Goal: Find specific page/section: Find specific page/section

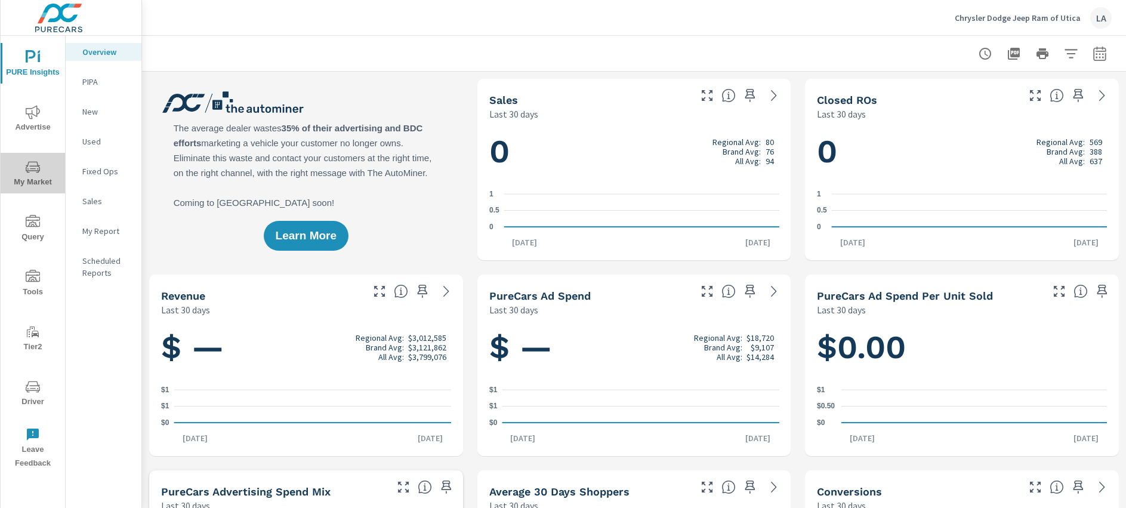
click at [32, 179] on span "My Market" at bounding box center [32, 174] width 57 height 29
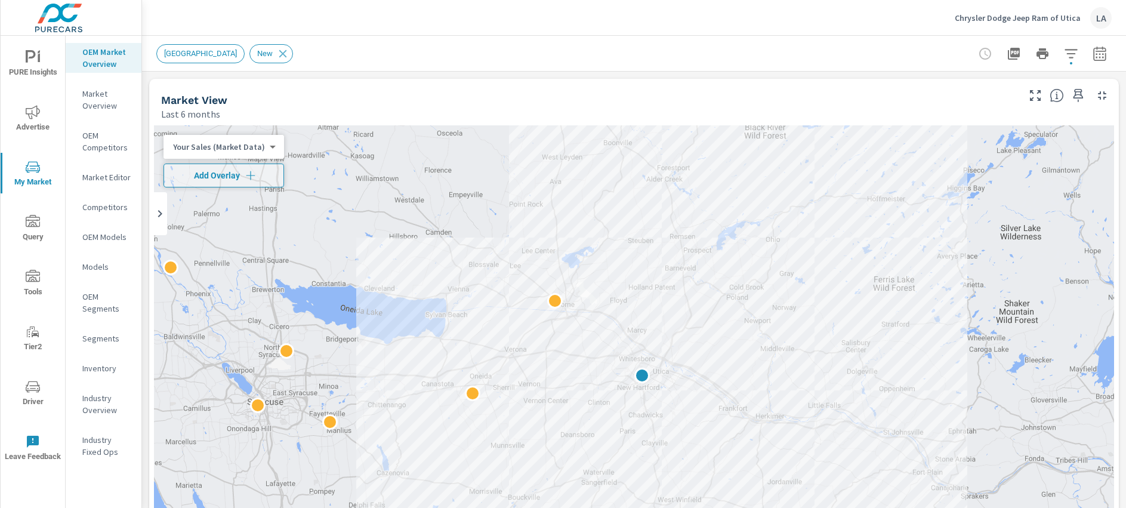
click at [102, 95] on p "Market Overview" at bounding box center [107, 100] width 50 height 24
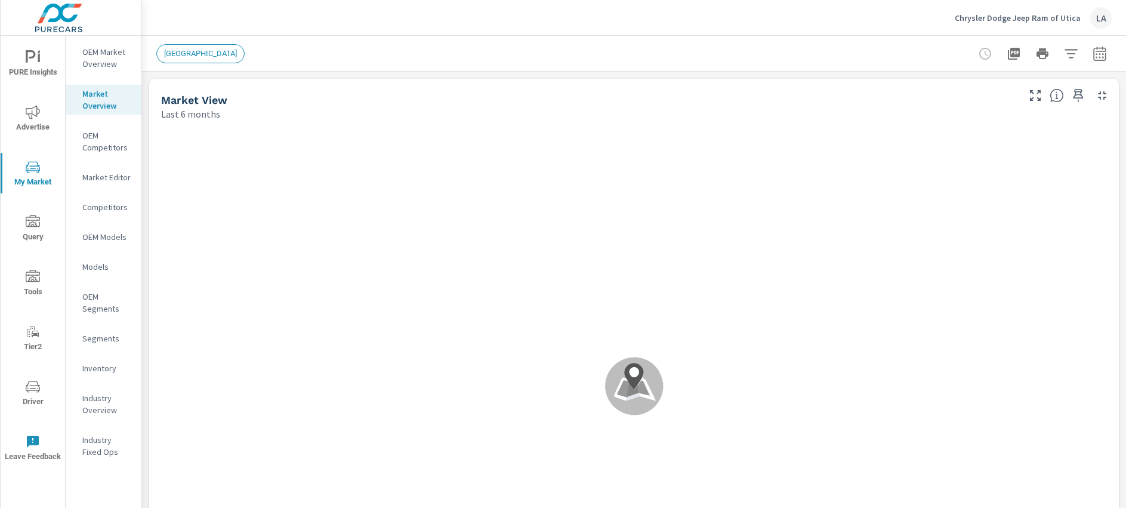
click at [96, 183] on div "Market Editor" at bounding box center [104, 177] width 76 height 18
